Goal: Navigation & Orientation: Understand site structure

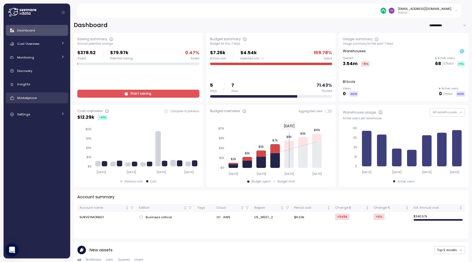
click at [49, 97] on div "Marketplace" at bounding box center [40, 97] width 47 height 5
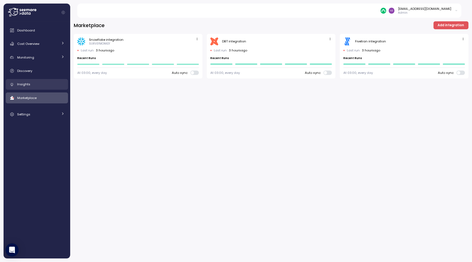
click at [45, 85] on div "Insights" at bounding box center [40, 83] width 47 height 5
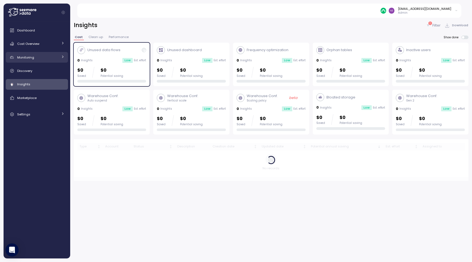
click at [44, 60] on div "Monitoring" at bounding box center [37, 57] width 41 height 5
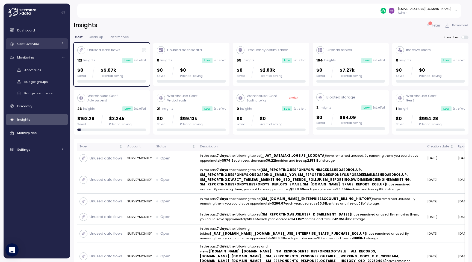
click at [44, 43] on div "Cost Overview" at bounding box center [37, 43] width 41 height 5
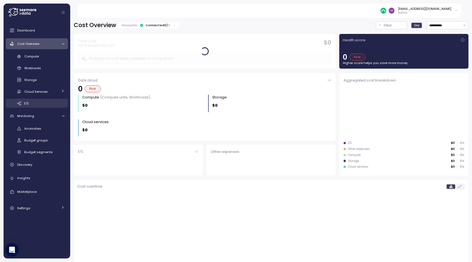
click at [42, 102] on div "ETL" at bounding box center [44, 103] width 40 height 5
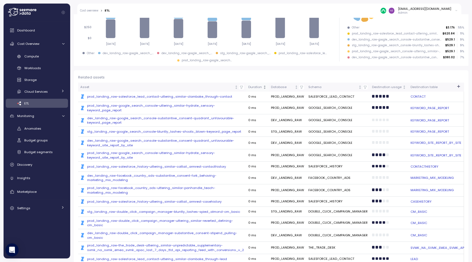
drag, startPoint x: 236, startPoint y: 85, endPoint x: 180, endPoint y: 85, distance: 56.3
click at [180, 85] on div "Asset" at bounding box center [161, 87] width 163 height 5
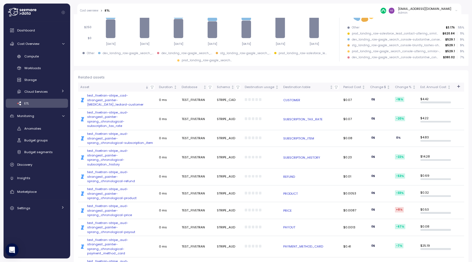
scroll to position [104, 0]
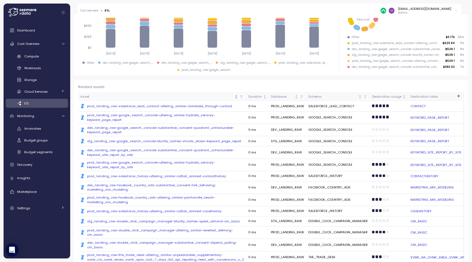
drag, startPoint x: 236, startPoint y: 96, endPoint x: 148, endPoint y: 96, distance: 88.2
click at [148, 96] on div "Asset" at bounding box center [161, 96] width 163 height 5
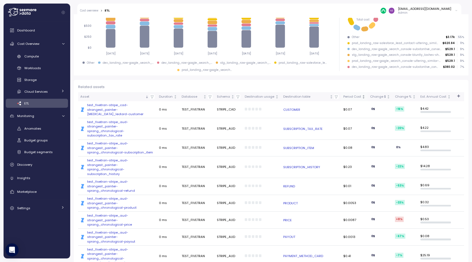
click at [365, 98] on icon "Not sorted" at bounding box center [364, 97] width 4 height 4
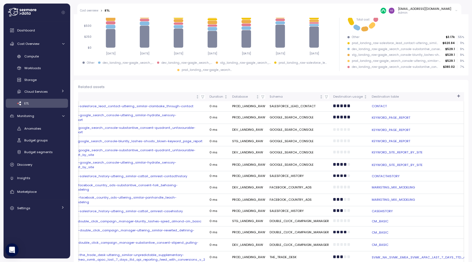
scroll to position [0, 5]
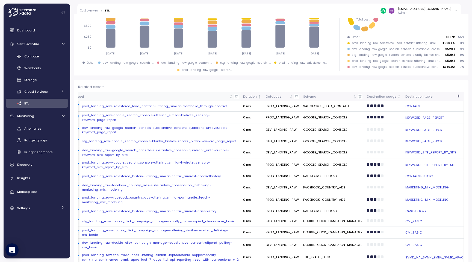
drag, startPoint x: 231, startPoint y: 96, endPoint x: 144, endPoint y: 96, distance: 87.4
click at [144, 96] on div "Asset" at bounding box center [156, 96] width 163 height 5
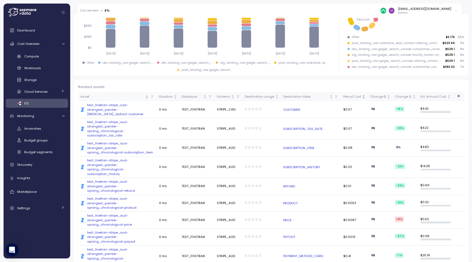
scroll to position [0, 0]
click at [147, 97] on icon "Sorted descending" at bounding box center [147, 96] width 0 height 2
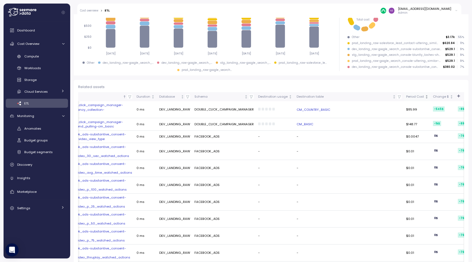
scroll to position [0, 54]
click at [413, 94] on div "Period Cost" at bounding box center [413, 96] width 18 height 5
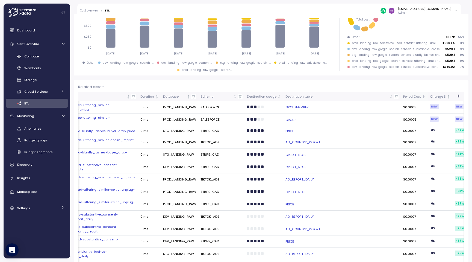
click at [413, 94] on div "Period Cost" at bounding box center [412, 96] width 18 height 5
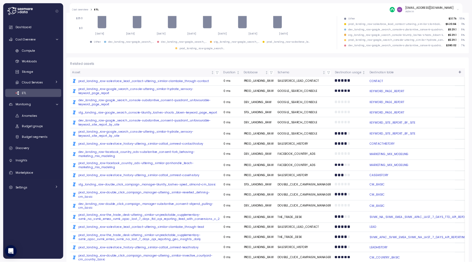
scroll to position [104, 0]
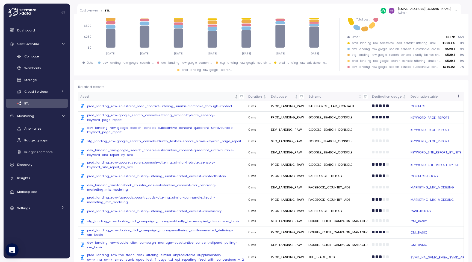
drag, startPoint x: 215, startPoint y: 97, endPoint x: 139, endPoint y: 96, distance: 75.9
click at [139, 96] on div "Asset" at bounding box center [156, 96] width 153 height 5
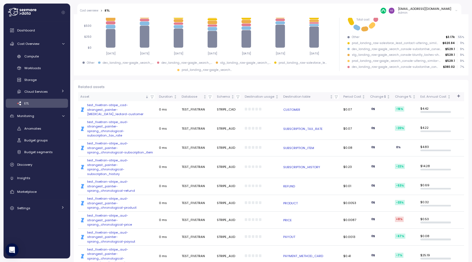
click at [139, 96] on div "Asset" at bounding box center [112, 96] width 64 height 5
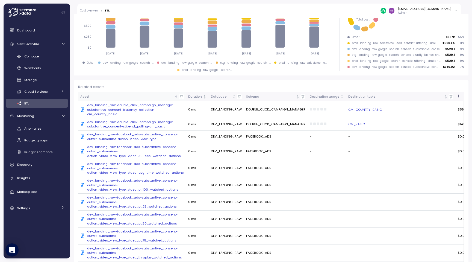
click at [139, 96] on div "Asset" at bounding box center [126, 96] width 93 height 5
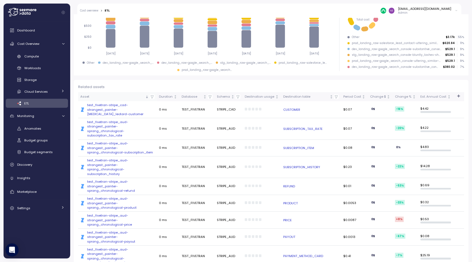
click at [139, 96] on div "Asset" at bounding box center [112, 96] width 64 height 5
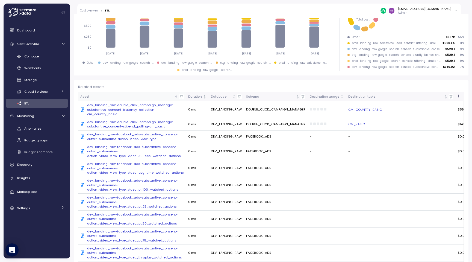
click at [139, 96] on div "Asset" at bounding box center [126, 96] width 93 height 5
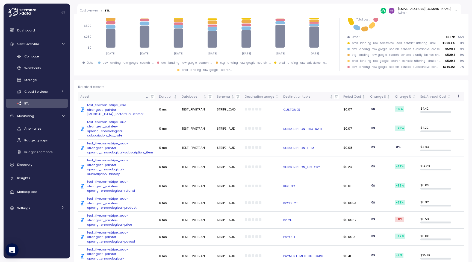
click at [139, 96] on div "Asset" at bounding box center [112, 96] width 64 height 5
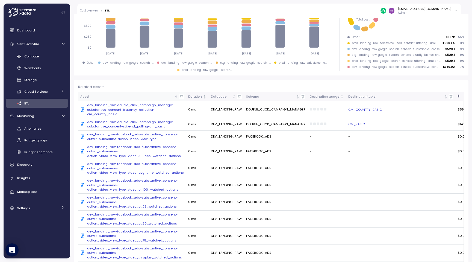
click at [139, 96] on div "Asset" at bounding box center [126, 96] width 93 height 5
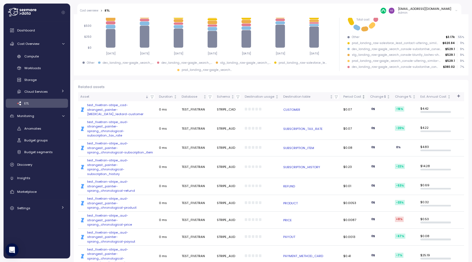
click at [368, 97] on th "Period Cost" at bounding box center [354, 96] width 27 height 9
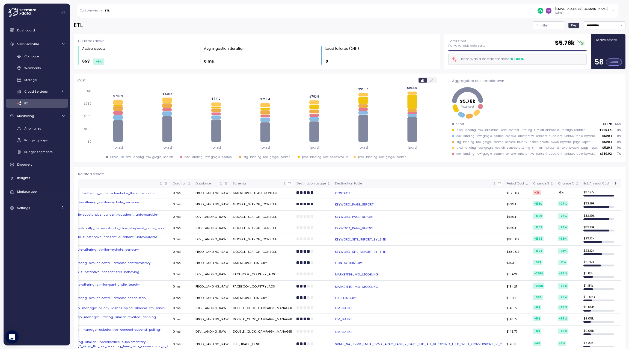
scroll to position [0, 0]
